Goal: Information Seeking & Learning: Learn about a topic

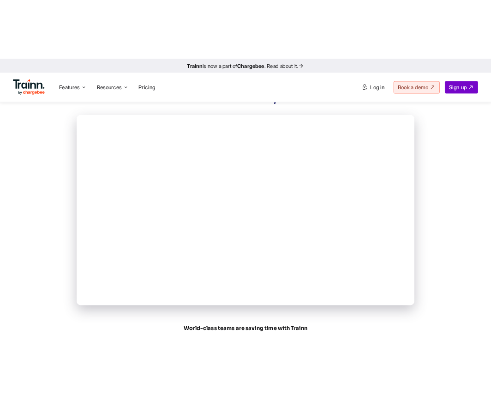
scroll to position [245, 0]
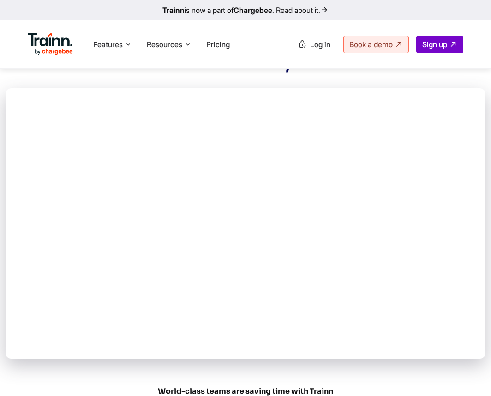
click at [422, 68] on div "Features Product Videos Create product & how-to videos in multiple languages. G…" at bounding box center [245, 44] width 491 height 48
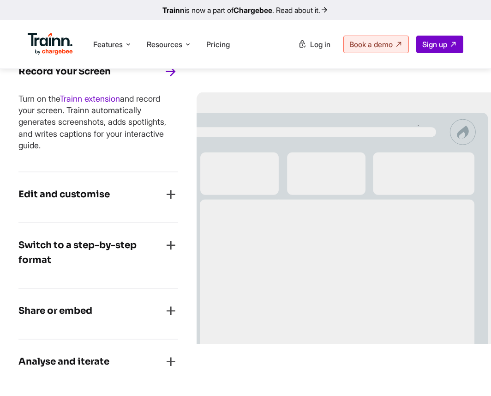
scroll to position [777, 0]
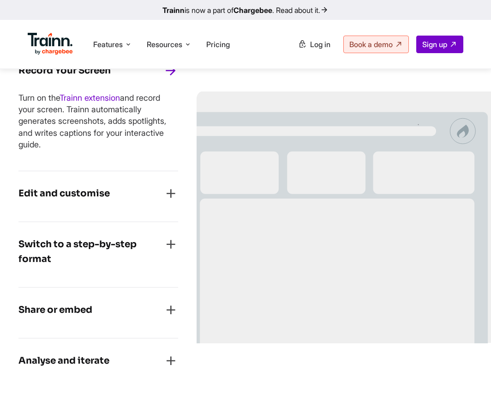
click at [102, 193] on h4 "Edit and customise" at bounding box center [63, 193] width 91 height 15
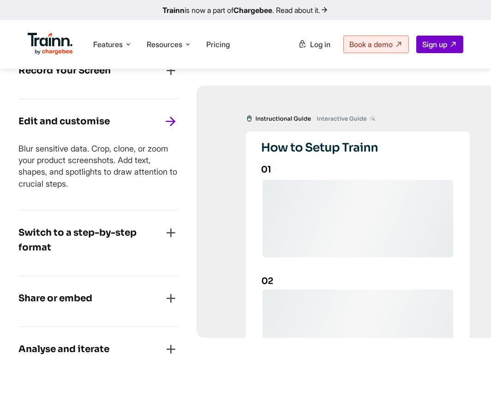
click at [66, 234] on h4 "Switch to a step-by-step format" at bounding box center [90, 240] width 145 height 30
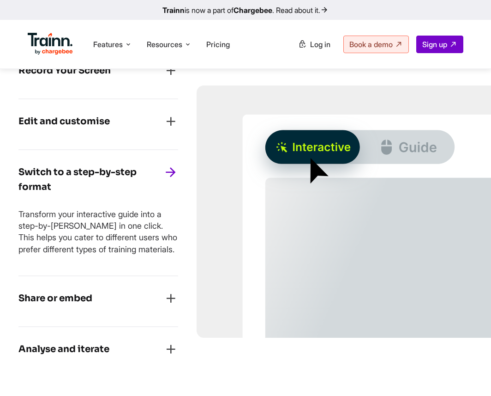
click at [48, 311] on div "Share or embed" at bounding box center [98, 301] width 160 height 20
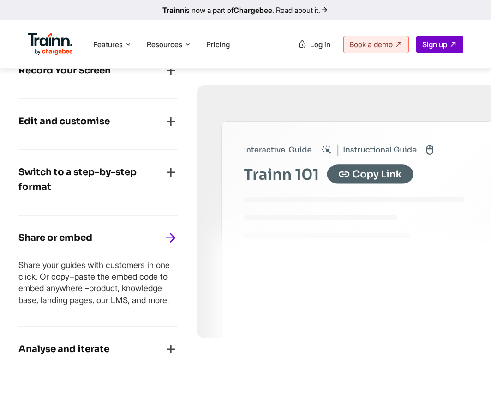
click at [111, 350] on div "Analyse and iterate" at bounding box center [98, 352] width 160 height 20
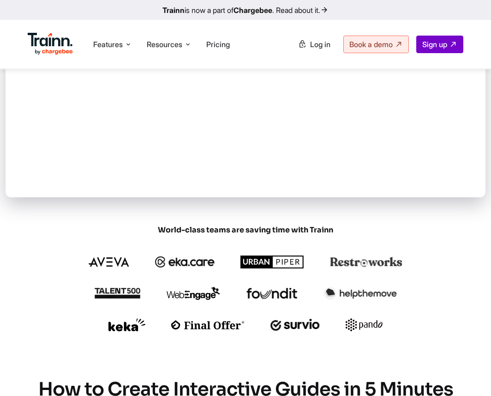
scroll to position [405, 0]
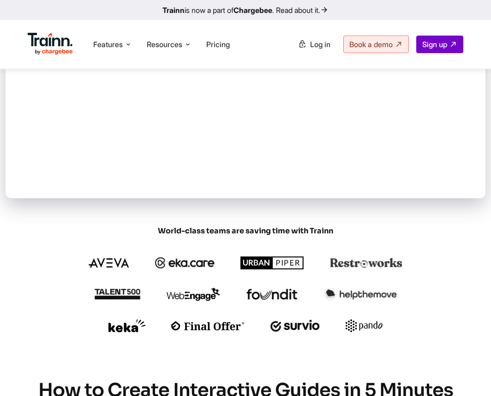
drag, startPoint x: 148, startPoint y: 305, endPoint x: 441, endPoint y: 14, distance: 412.8
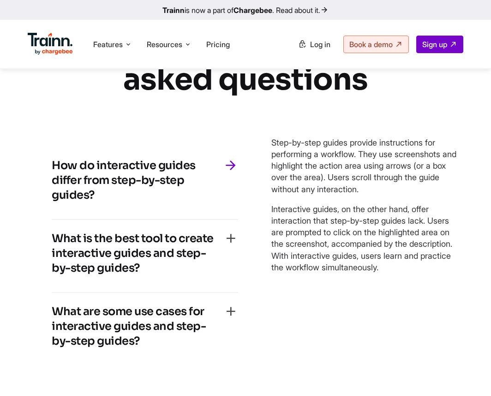
scroll to position [2328, 0]
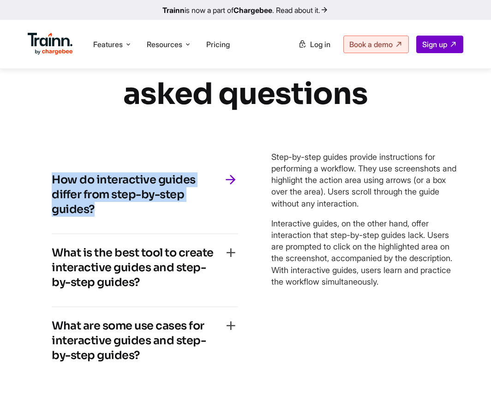
drag, startPoint x: 99, startPoint y: 208, endPoint x: 50, endPoint y: 180, distance: 56.4
click at [50, 180] on div "How do interactive guides differ from step-by-step guides? Step-by-step guides …" at bounding box center [144, 270] width 223 height 255
copy h4 "How do interactive guides differ from step-by-step guides?"
drag, startPoint x: 272, startPoint y: 155, endPoint x: 446, endPoint y: 280, distance: 213.6
click at [446, 280] on div "Step-by-step guides provide instructions for performing a workflow. They use sc…" at bounding box center [364, 219] width 186 height 136
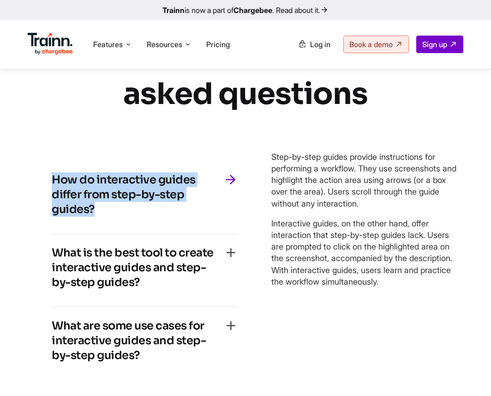
copy div "Step-by-step guides provide instructions for performing a workflow. They use sc…"
drag, startPoint x: 144, startPoint y: 282, endPoint x: 46, endPoint y: 247, distance: 104.5
click at [46, 247] on div "How do interactive guides differ from step-by-step guides? Step-by-step guides …" at bounding box center [144, 270] width 223 height 255
copy h4 "What is the best tool to create interactive guides and step-by-step guides?"
drag, startPoint x: 273, startPoint y: 157, endPoint x: 444, endPoint y: 290, distance: 216.8
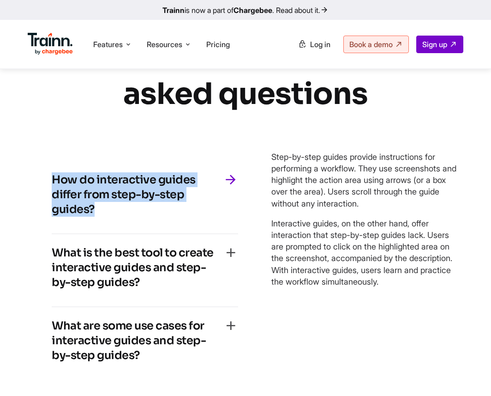
click at [445, 290] on div "Step-by-step guides provide instructions for performing a workflow. They use sc…" at bounding box center [364, 270] width 186 height 255
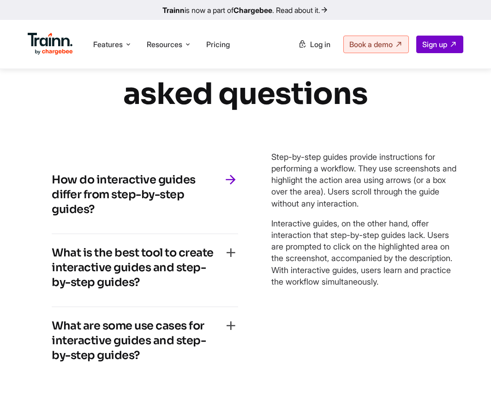
click at [152, 268] on h4 "What is the best tool to create interactive guides and step-by-step guides?" at bounding box center [138, 267] width 172 height 44
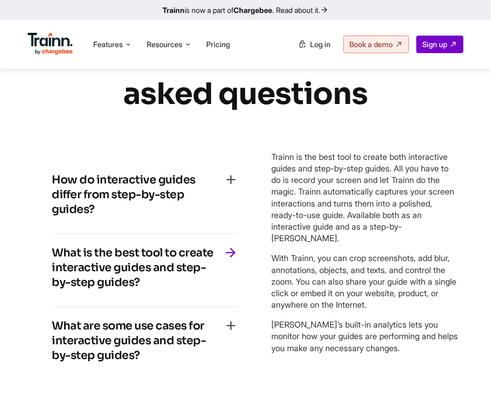
drag, startPoint x: 275, startPoint y: 158, endPoint x: 381, endPoint y: 348, distance: 217.8
click at [381, 348] on div "Trainn is the best tool to create both interactive guides and step-by-step guid…" at bounding box center [364, 252] width 186 height 203
click at [381, 348] on p "[PERSON_NAME]’s built-in analytics lets you monitor how your guides are perform…" at bounding box center [364, 335] width 186 height 35
drag, startPoint x: 271, startPoint y: 159, endPoint x: 376, endPoint y: 369, distance: 234.3
click at [376, 369] on div "Step-by-step guides provide instructions for performing a workflow. They use sc…" at bounding box center [364, 270] width 186 height 255
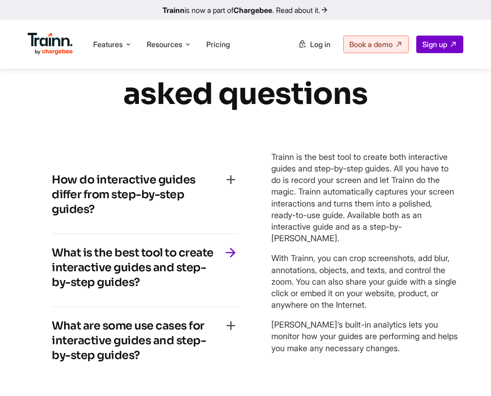
copy div "Trainn is the best tool to create both interactive guides and step-by-step guid…"
click at [132, 325] on h4 "What are some use cases for interactive guides and step-by-step guides?" at bounding box center [138, 340] width 172 height 44
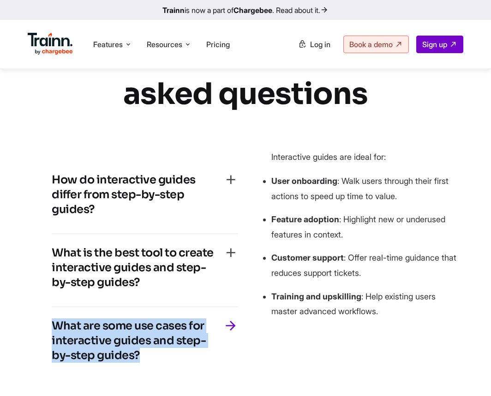
drag, startPoint x: 146, startPoint y: 357, endPoint x: 47, endPoint y: 328, distance: 102.8
click at [47, 328] on div "How do interactive guides differ from step-by-step guides? Step-by-step guides …" at bounding box center [144, 270] width 223 height 255
copy h4 "What are some use cases for interactive guides and step-by-step guides?"
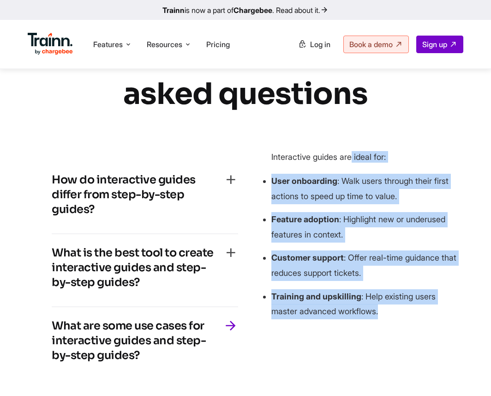
drag, startPoint x: 272, startPoint y: 157, endPoint x: 422, endPoint y: 315, distance: 217.7
click at [422, 315] on div "Interactive guides are ideal for: User onboarding : Walk users through their fi…" at bounding box center [364, 235] width 186 height 168
click at [422, 315] on p "Training and upskilling : Help existing users master advanced workflows." at bounding box center [364, 304] width 186 height 30
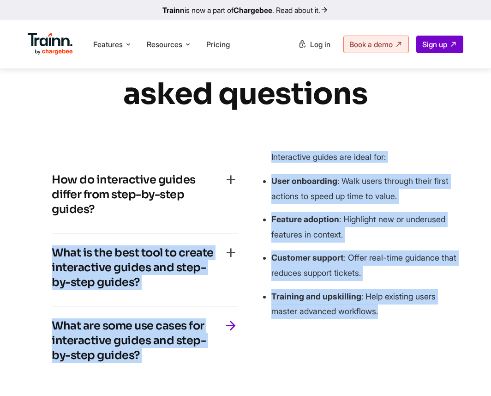
drag, startPoint x: 387, startPoint y: 310, endPoint x: 262, endPoint y: 151, distance: 201.5
click at [262, 151] on div "How do interactive guides differ from step-by-step guides? Step-by-step guides …" at bounding box center [245, 270] width 425 height 255
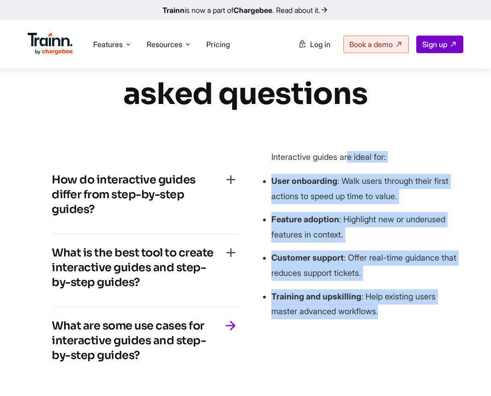
drag, startPoint x: 266, startPoint y: 156, endPoint x: 392, endPoint y: 310, distance: 198.1
click at [392, 310] on div "How do interactive guides differ from step-by-step guides? Step-by-step guides …" at bounding box center [245, 270] width 425 height 255
copy div "Interactive guides are ideal for: User onboarding : Walk users through their fi…"
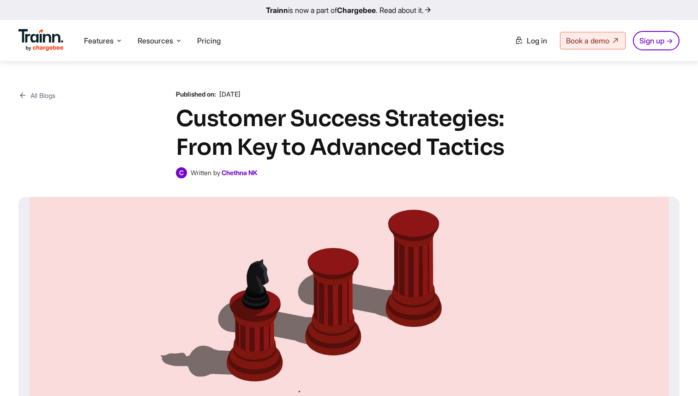
scroll to position [866, 0]
